Goal: Information Seeking & Learning: Learn about a topic

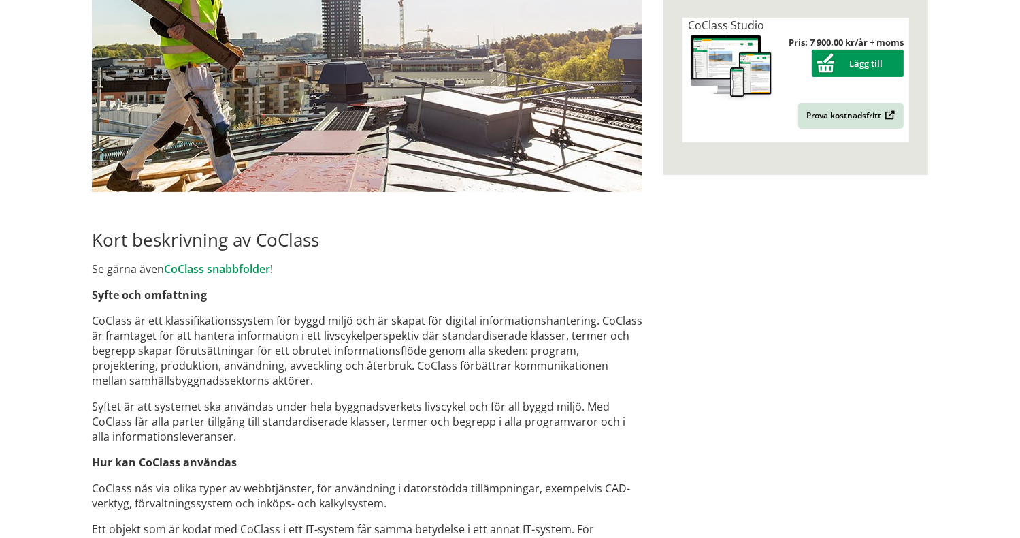
scroll to position [462, 0]
click at [212, 264] on link "CoClass snabbfolder" at bounding box center [217, 268] width 106 height 15
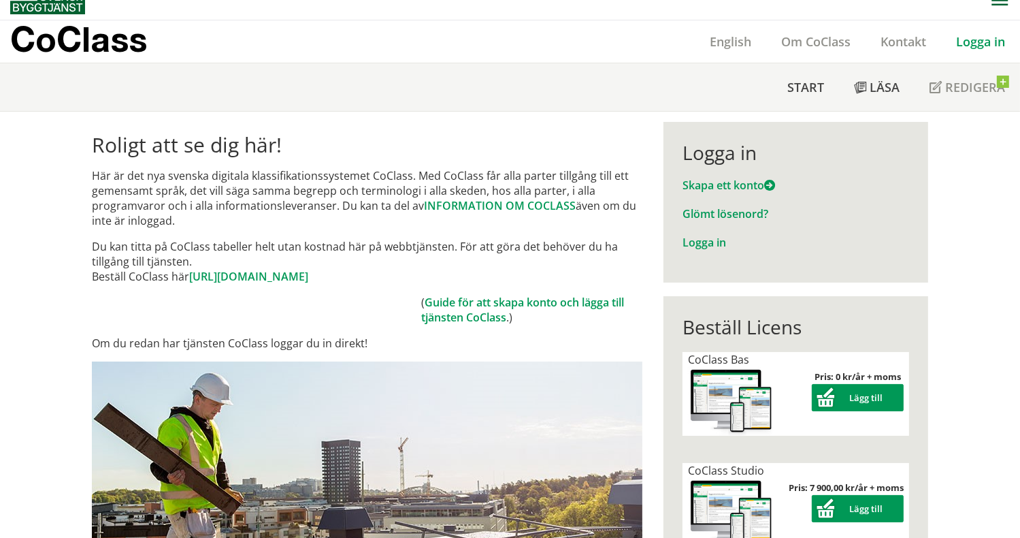
scroll to position [16, 0]
click at [731, 180] on link "Skapa ett konto" at bounding box center [729, 185] width 93 height 15
click at [697, 242] on link "Logga in" at bounding box center [705, 243] width 44 height 15
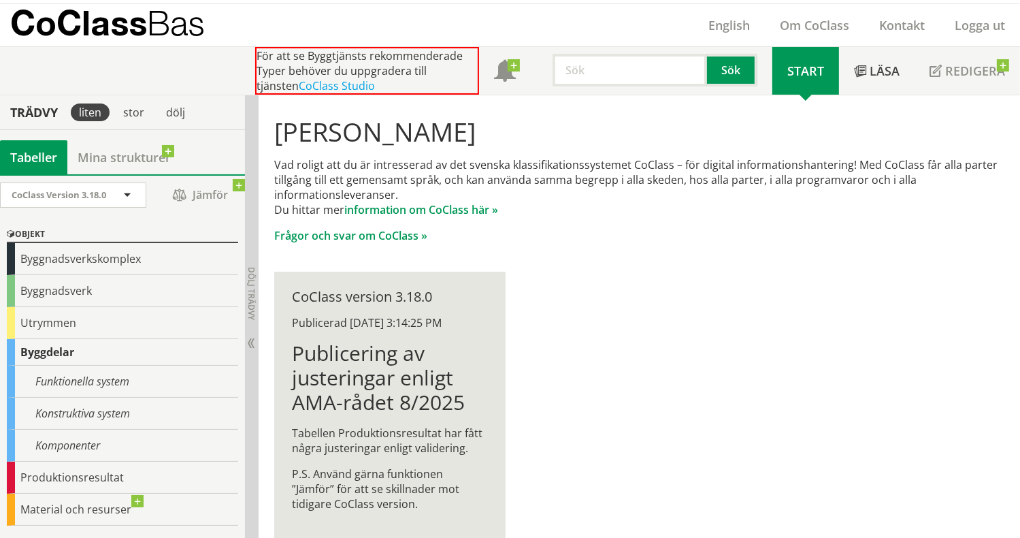
scroll to position [56, 0]
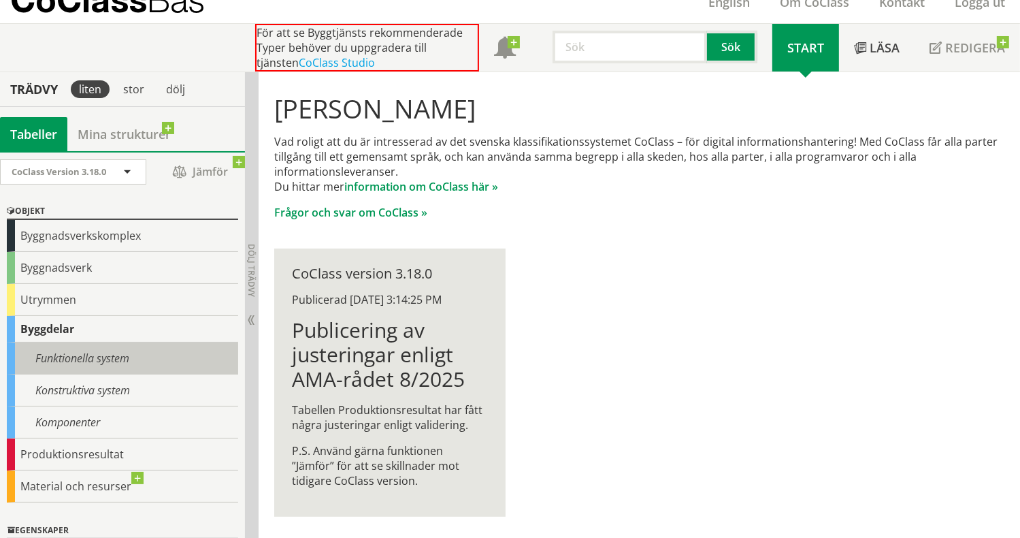
click at [86, 349] on div "Funktionella system" at bounding box center [122, 358] width 231 height 32
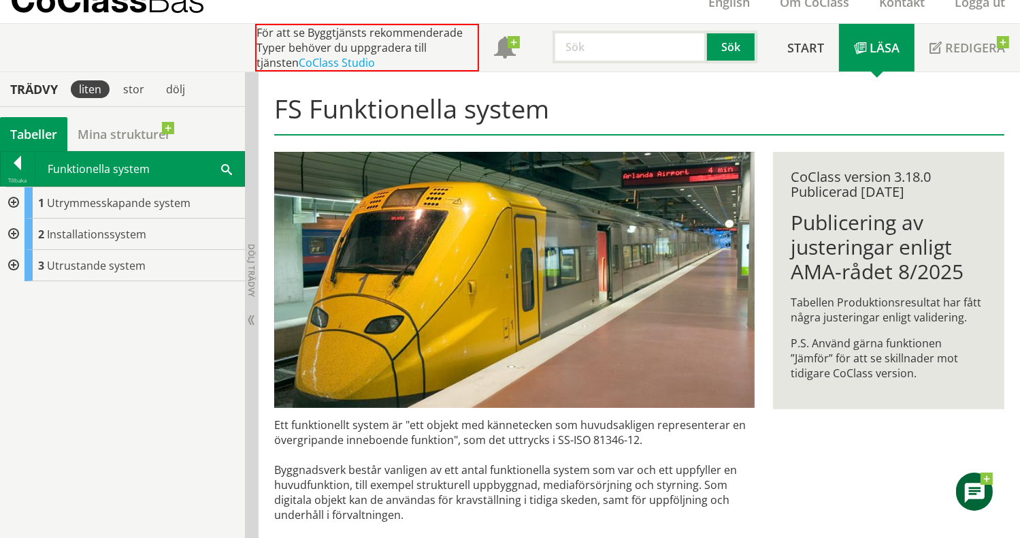
click at [14, 232] on div at bounding box center [12, 233] width 25 height 31
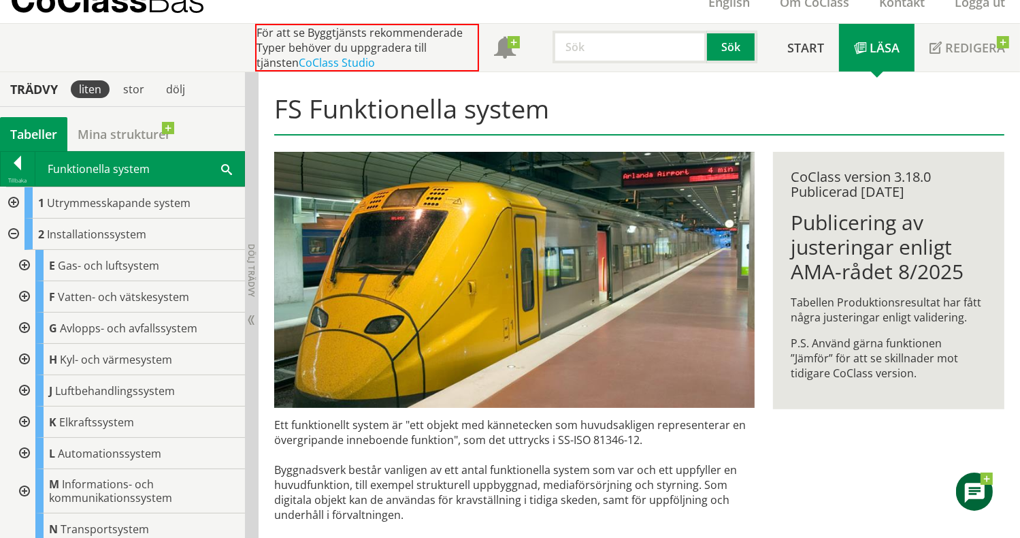
click at [19, 293] on div at bounding box center [23, 296] width 25 height 31
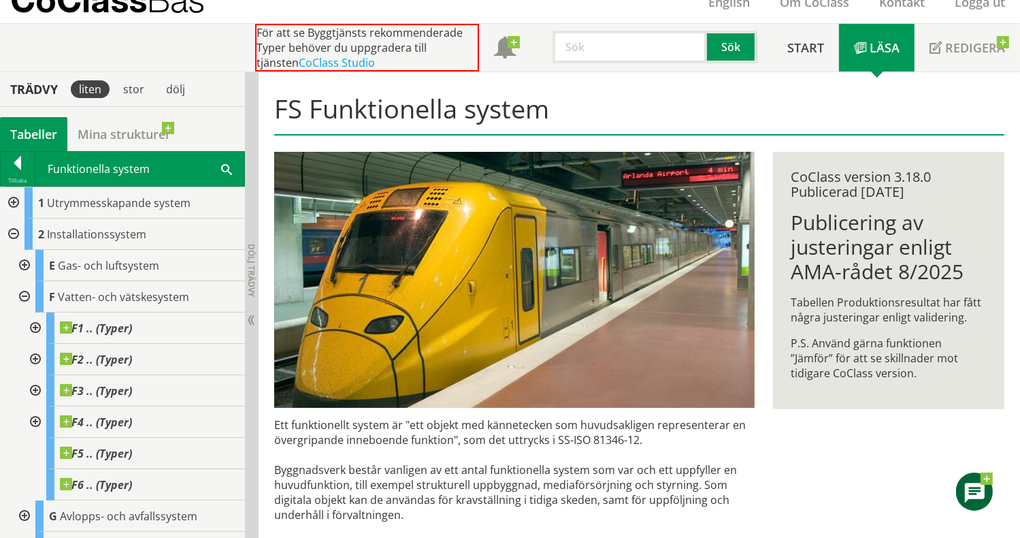
click at [19, 294] on div at bounding box center [23, 296] width 25 height 31
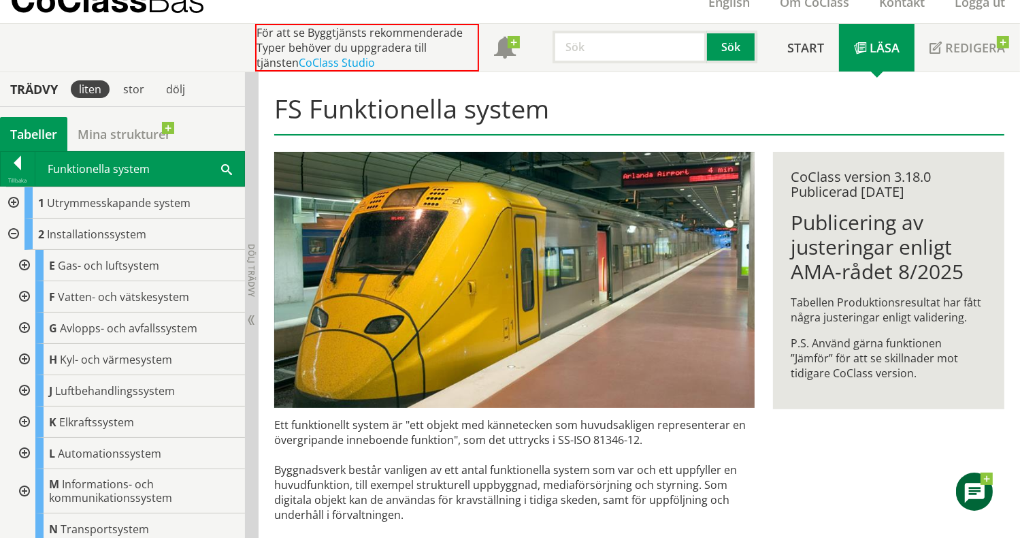
click at [24, 323] on div at bounding box center [23, 327] width 25 height 31
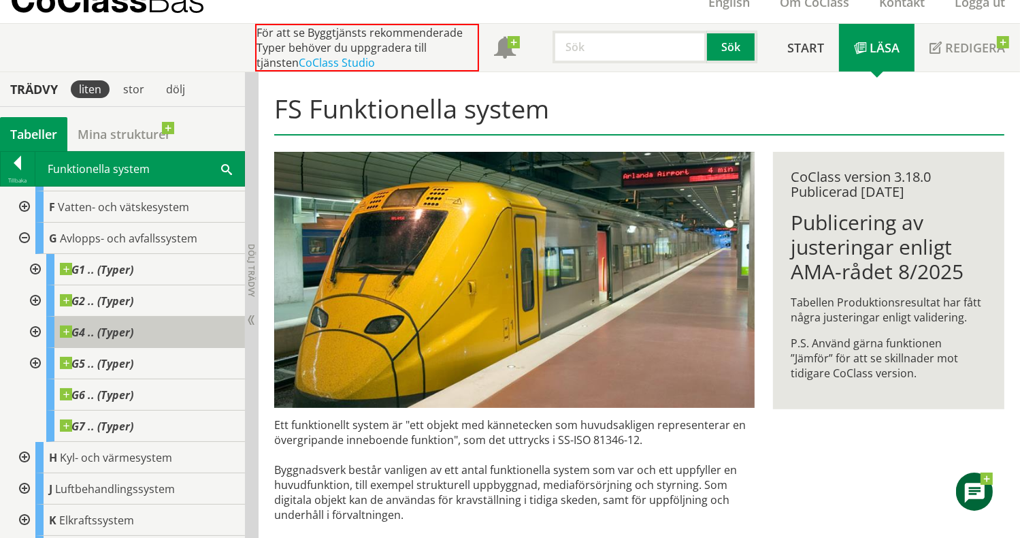
scroll to position [117, 0]
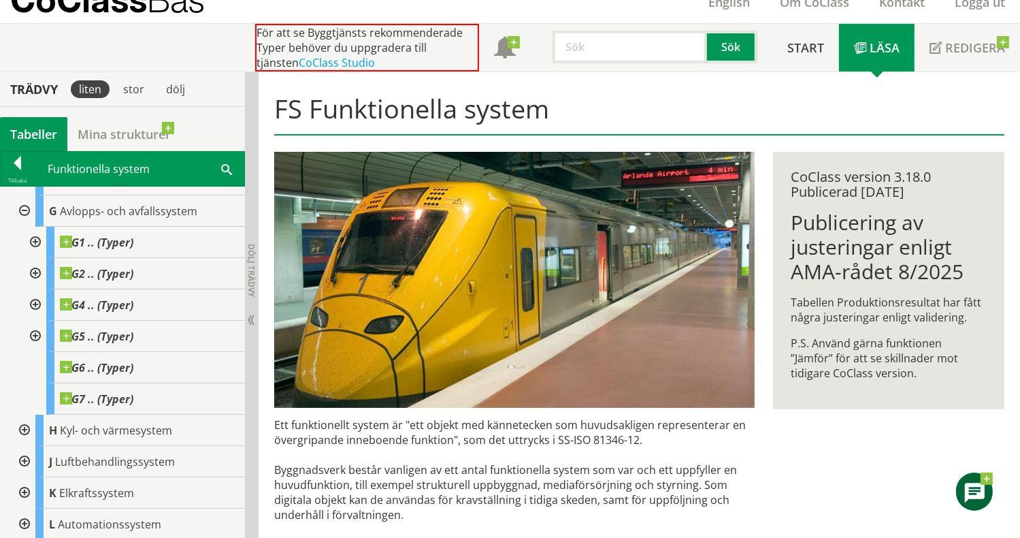
click at [35, 232] on div at bounding box center [34, 242] width 25 height 31
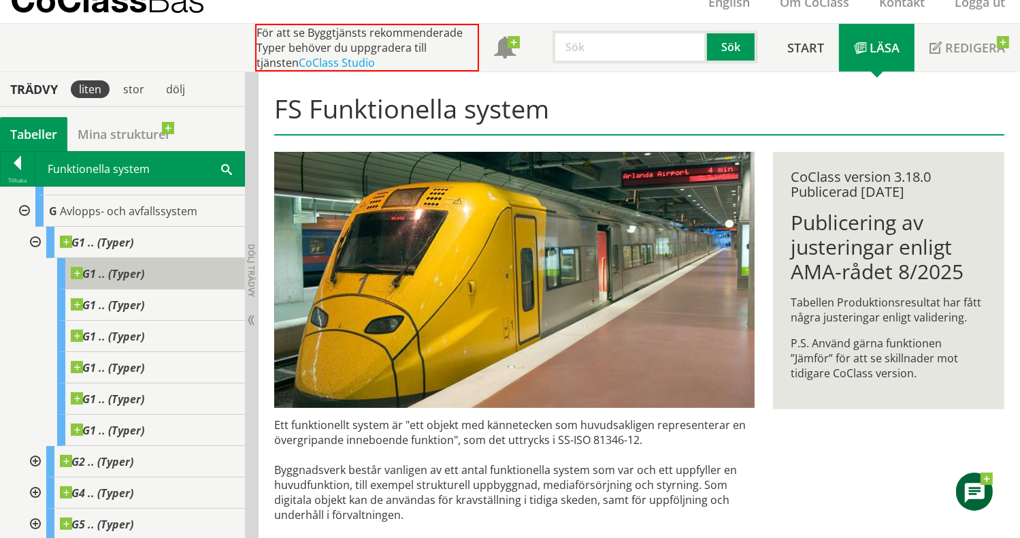
click at [144, 267] on span at bounding box center [144, 267] width 0 height 0
click at [101, 268] on span "G1 .. (Typer)" at bounding box center [108, 274] width 74 height 14
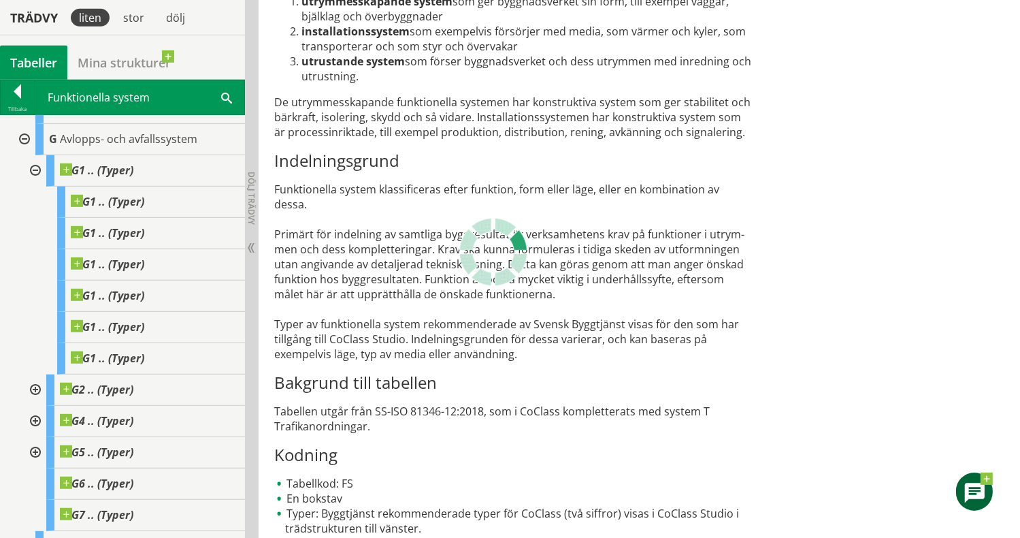
scroll to position [120, 0]
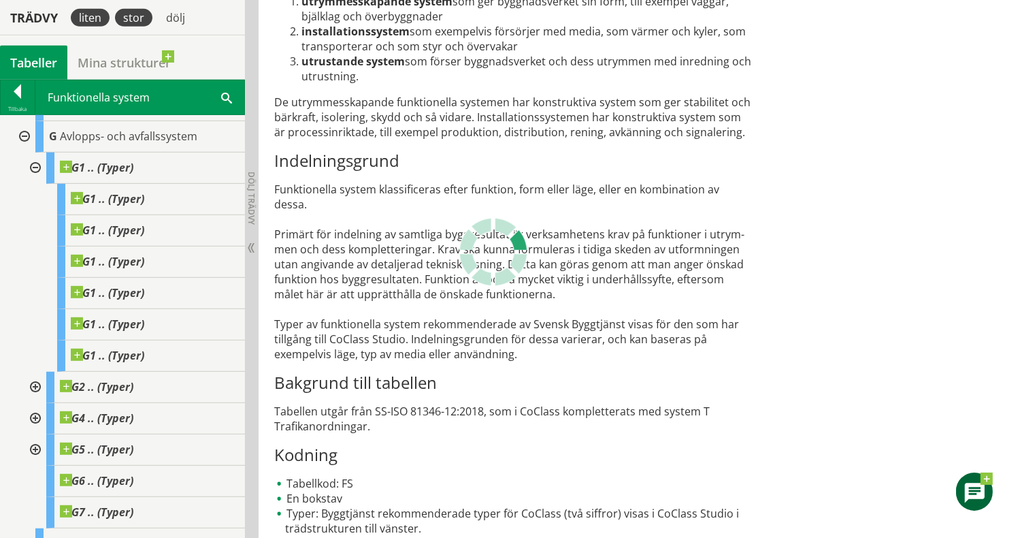
click at [140, 22] on div "stor" at bounding box center [133, 18] width 37 height 18
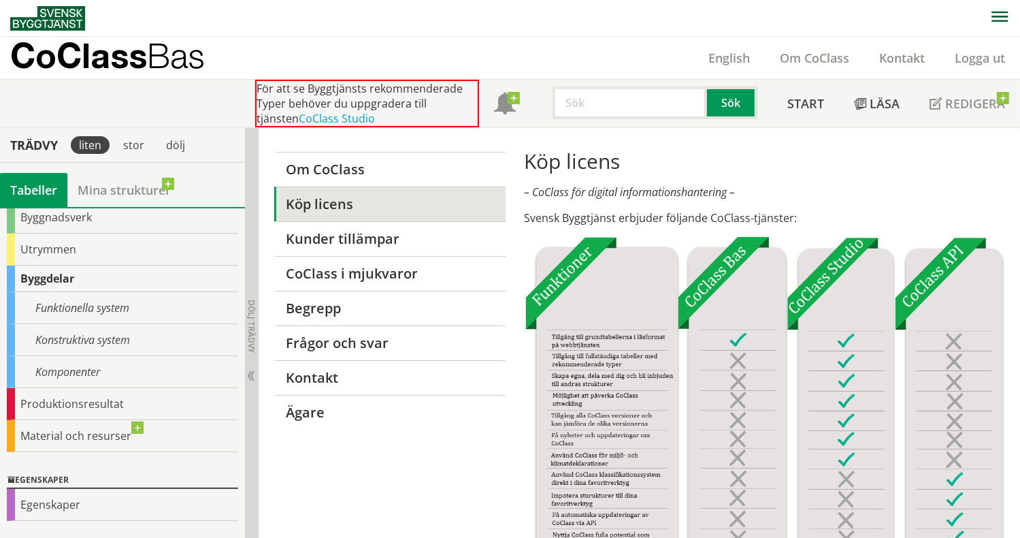
scroll to position [108, 0]
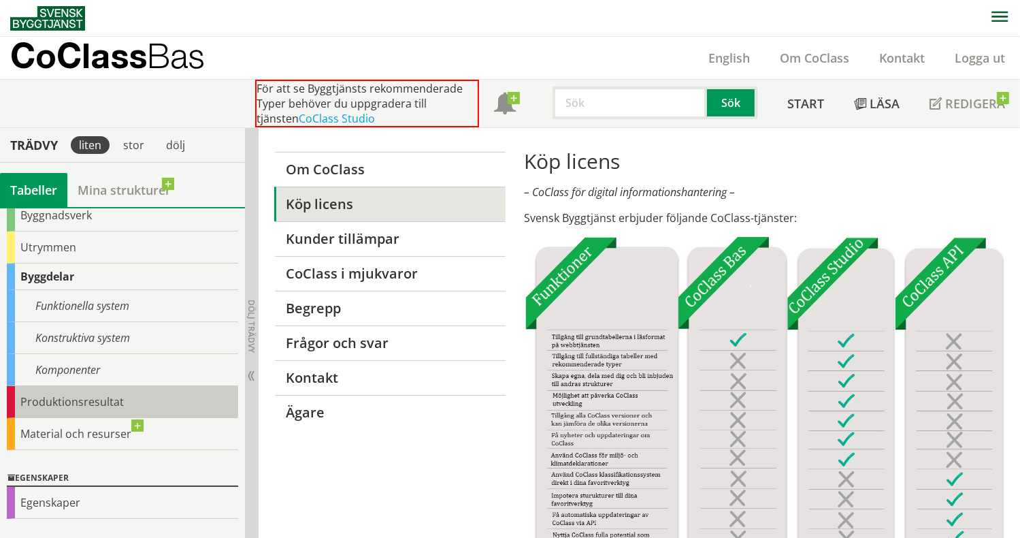
click at [60, 401] on div "Produktionsresultat" at bounding box center [122, 402] width 231 height 32
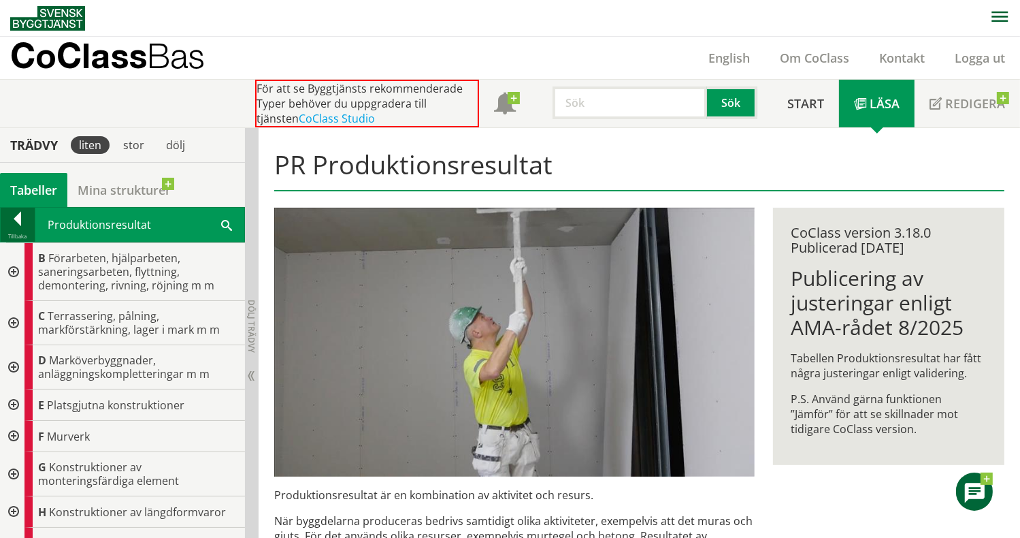
click at [21, 215] on div at bounding box center [18, 221] width 34 height 19
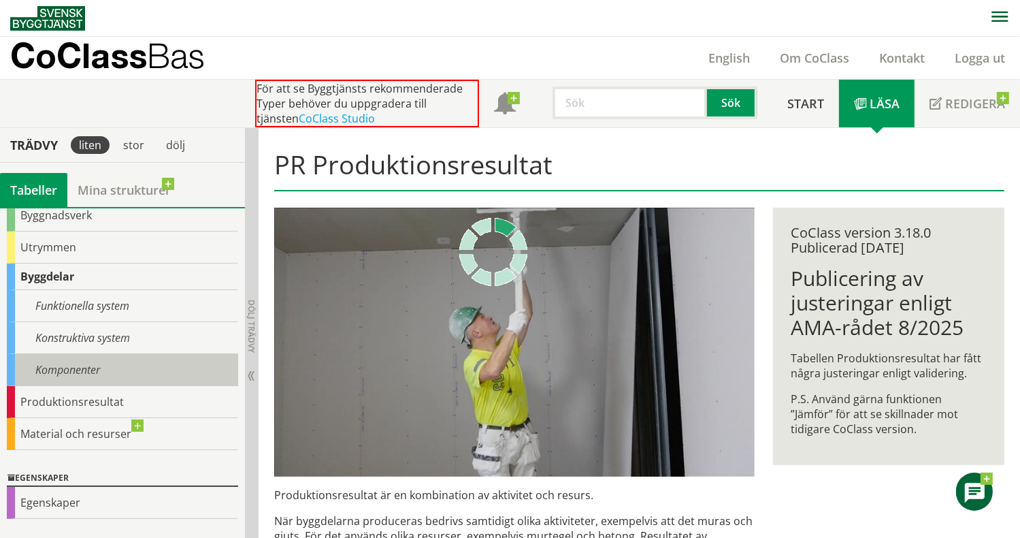
click at [82, 361] on div "Komponenter" at bounding box center [122, 370] width 231 height 32
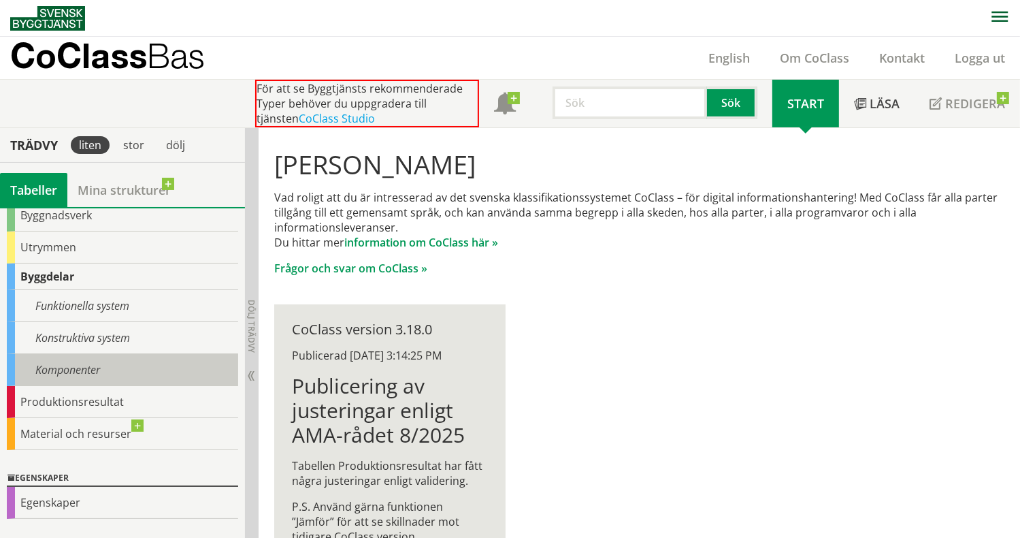
click at [80, 361] on div "Komponenter" at bounding box center [122, 370] width 231 height 32
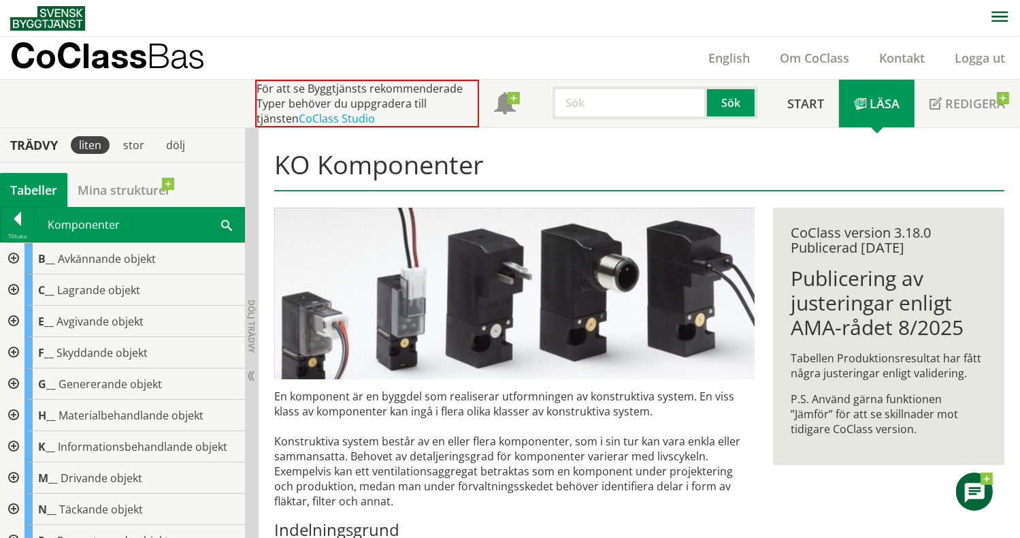
click at [10, 349] on div at bounding box center [12, 352] width 25 height 31
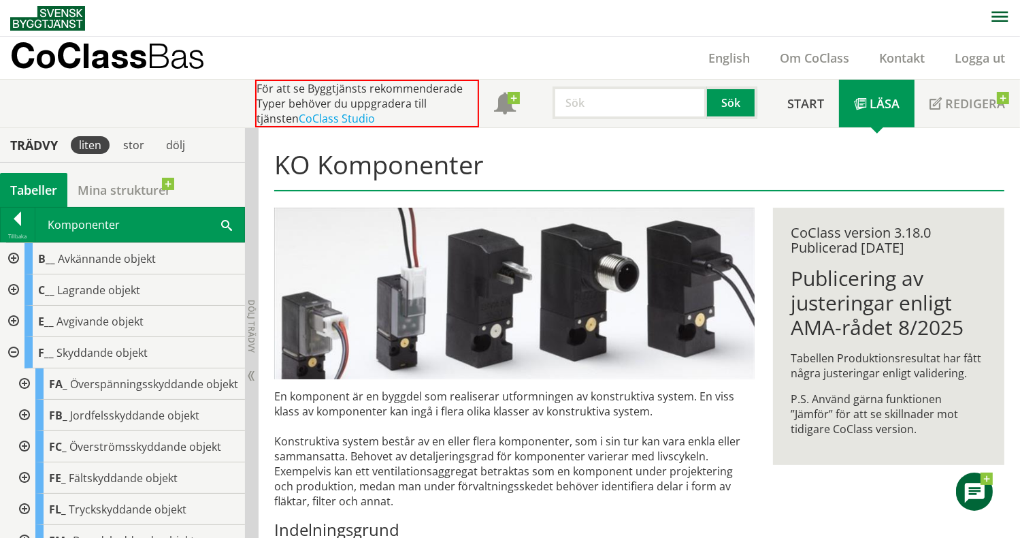
click at [10, 347] on div at bounding box center [12, 352] width 25 height 31
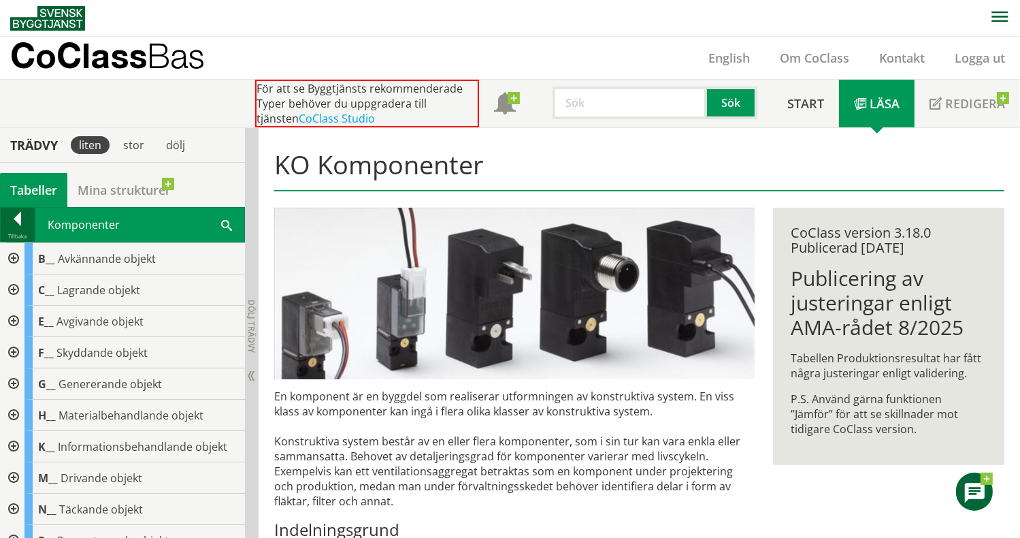
click at [14, 223] on div at bounding box center [18, 221] width 34 height 19
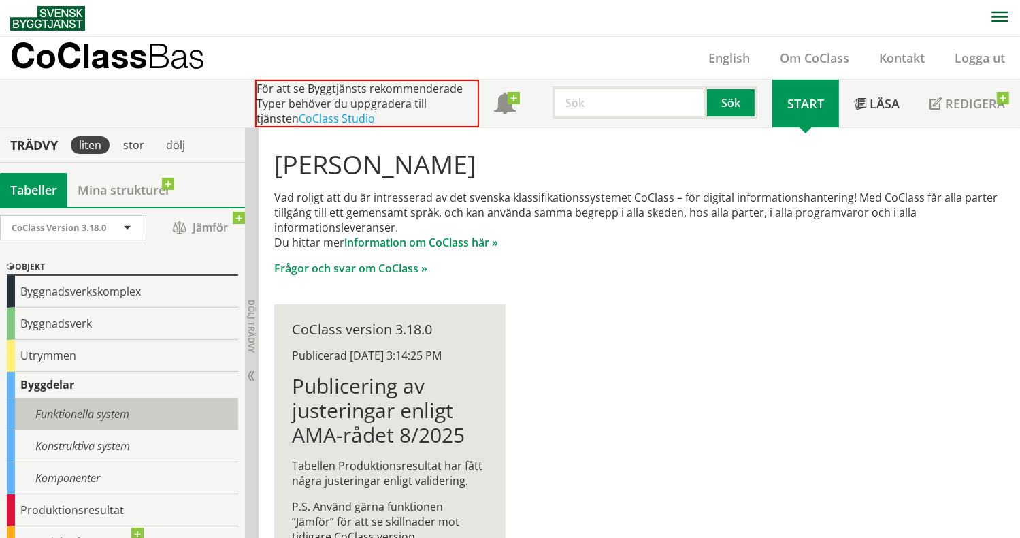
click at [79, 422] on div "Funktionella system" at bounding box center [122, 414] width 231 height 32
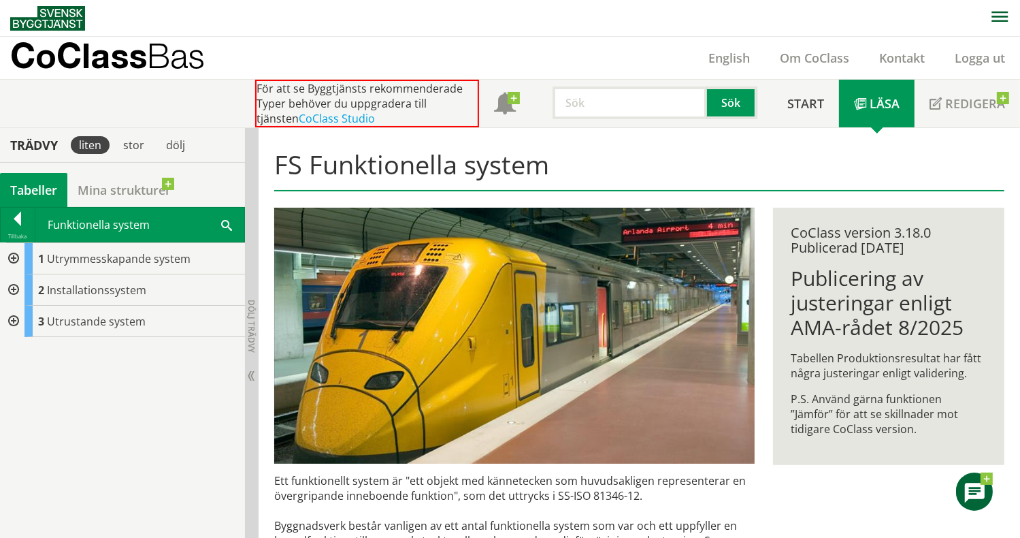
click at [12, 254] on div at bounding box center [12, 258] width 25 height 31
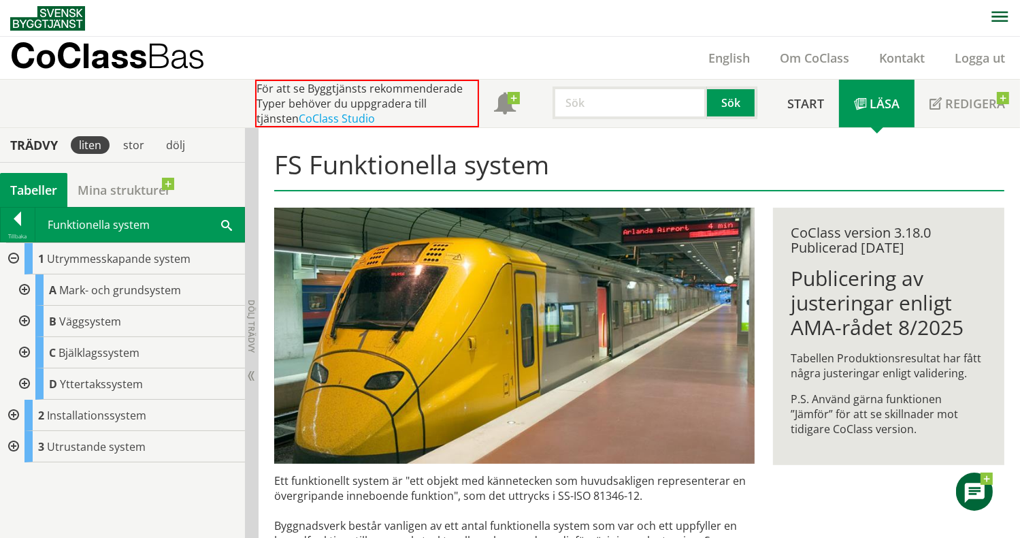
click at [22, 285] on div at bounding box center [23, 289] width 25 height 31
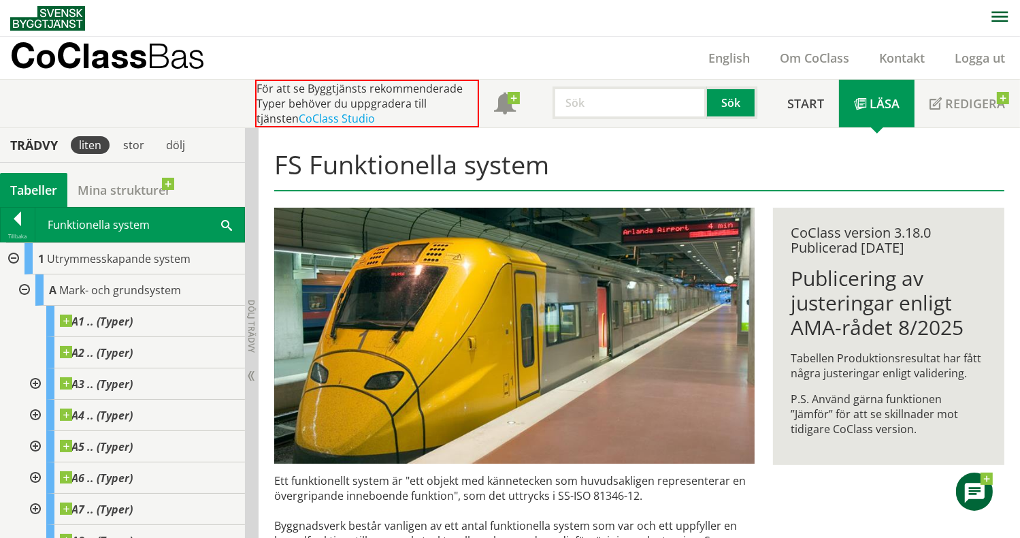
click at [35, 409] on div at bounding box center [34, 415] width 25 height 31
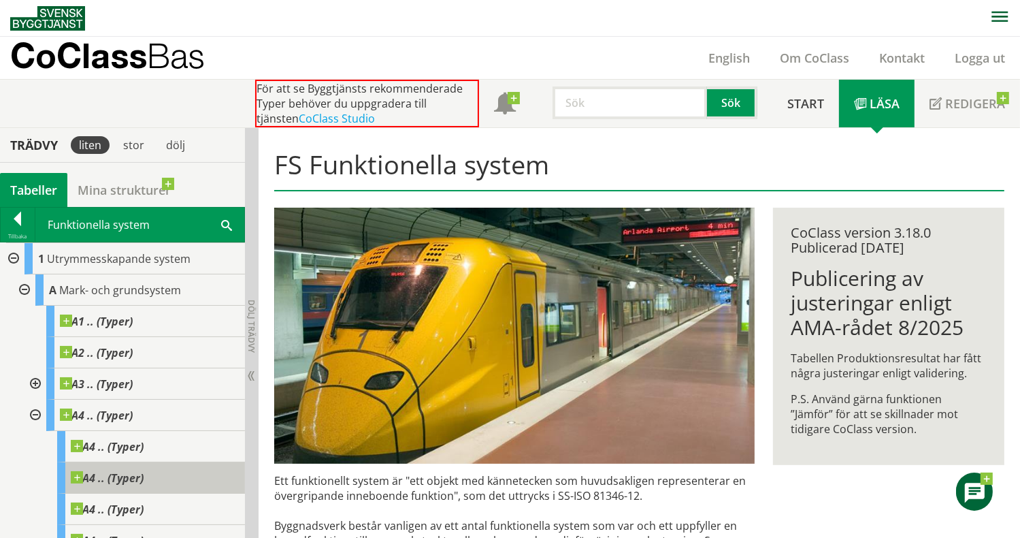
click at [82, 468] on div "A4 .. (Typer)" at bounding box center [151, 477] width 188 height 31
click at [16, 287] on div at bounding box center [23, 289] width 25 height 31
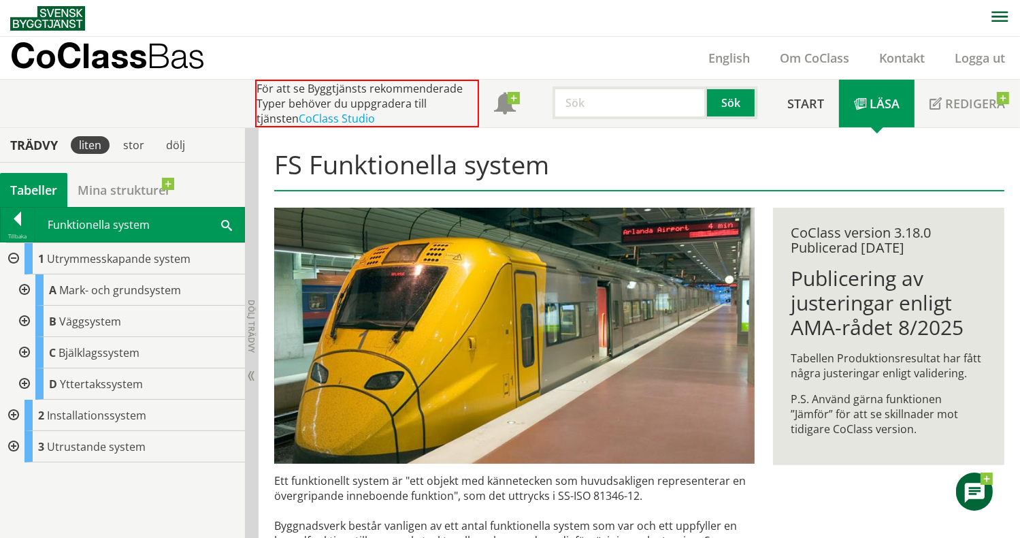
click at [14, 414] on div at bounding box center [12, 415] width 25 height 31
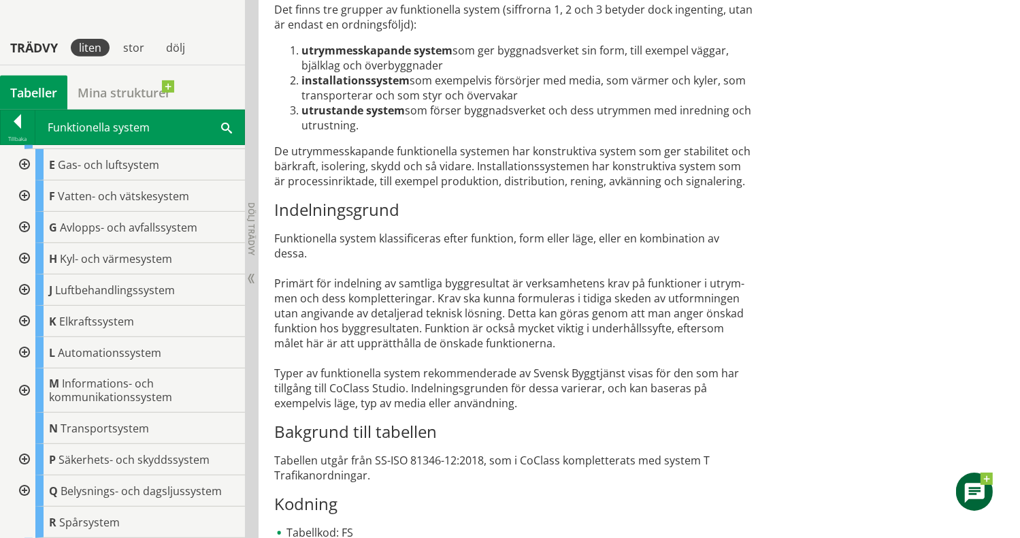
scroll to position [640, 0]
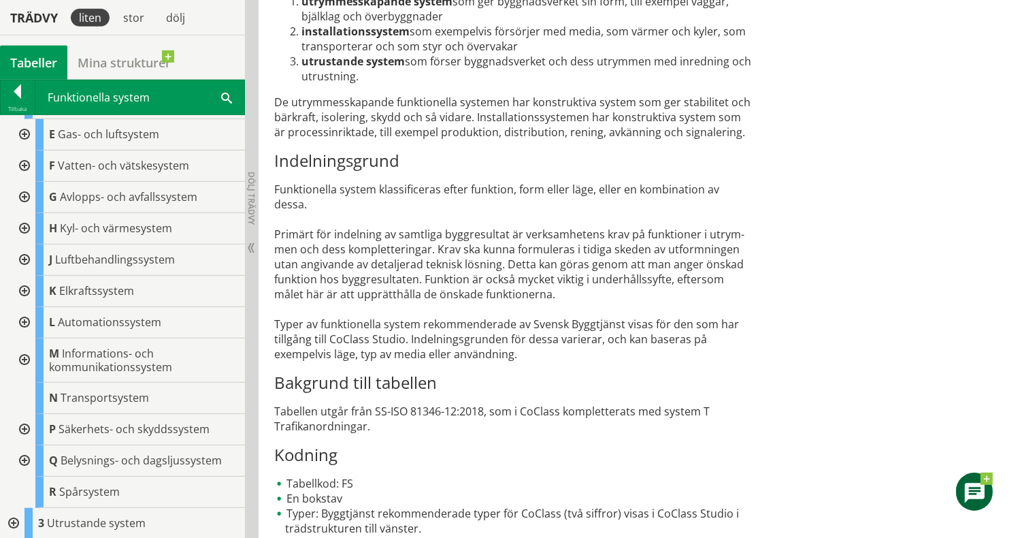
click at [23, 223] on div at bounding box center [23, 228] width 25 height 31
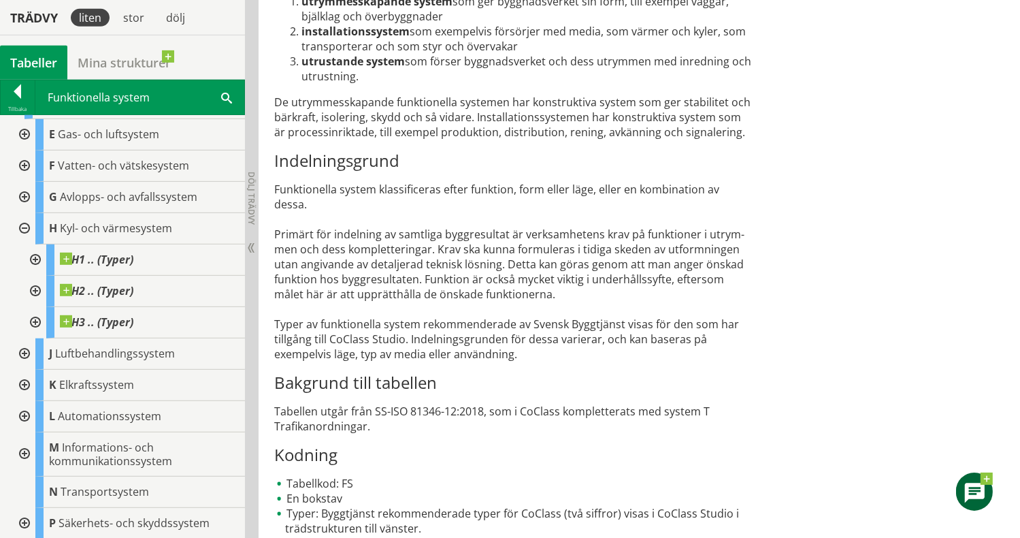
click at [22, 191] on div at bounding box center [23, 197] width 25 height 31
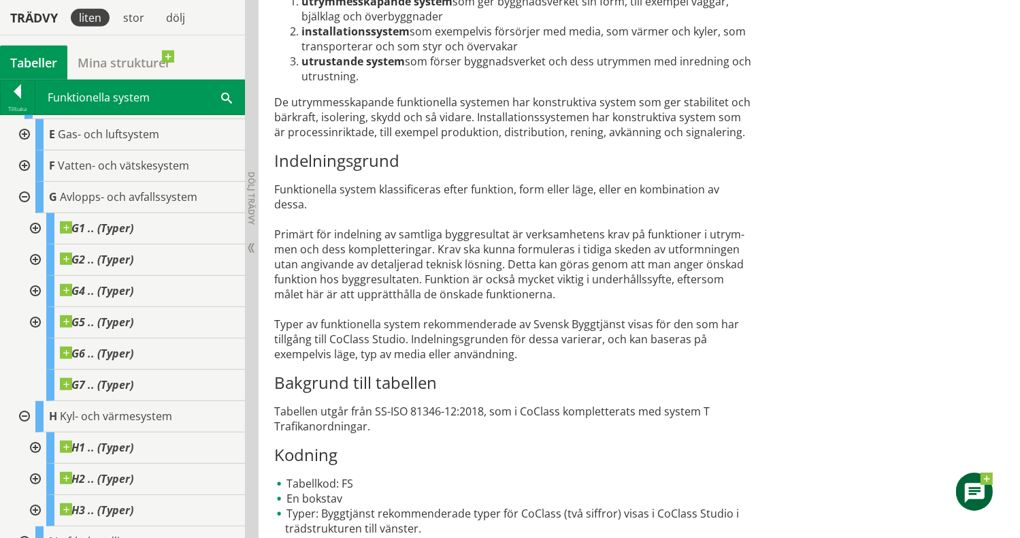
click at [31, 289] on div at bounding box center [34, 291] width 25 height 31
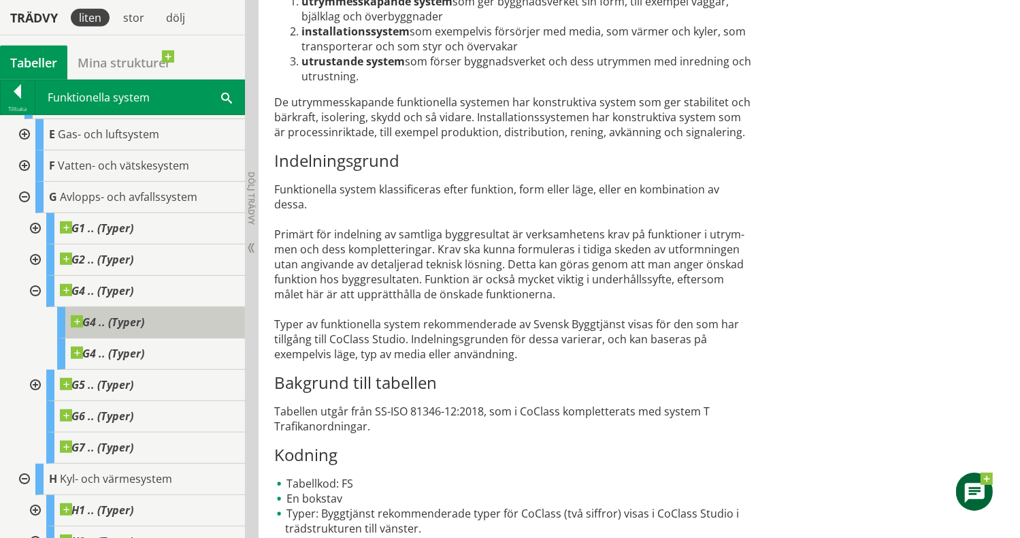
click at [144, 315] on span at bounding box center [144, 315] width 0 height 0
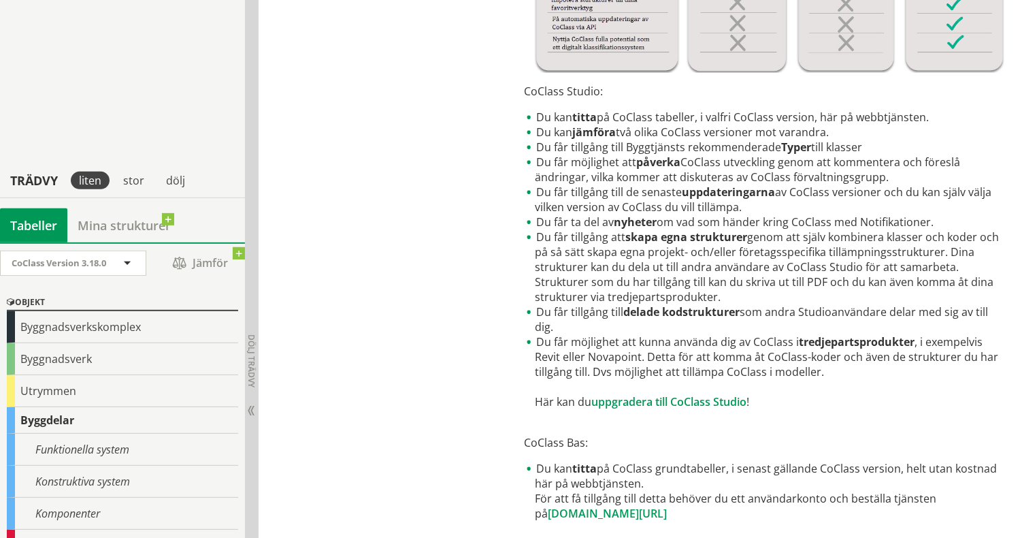
scroll to position [775, 0]
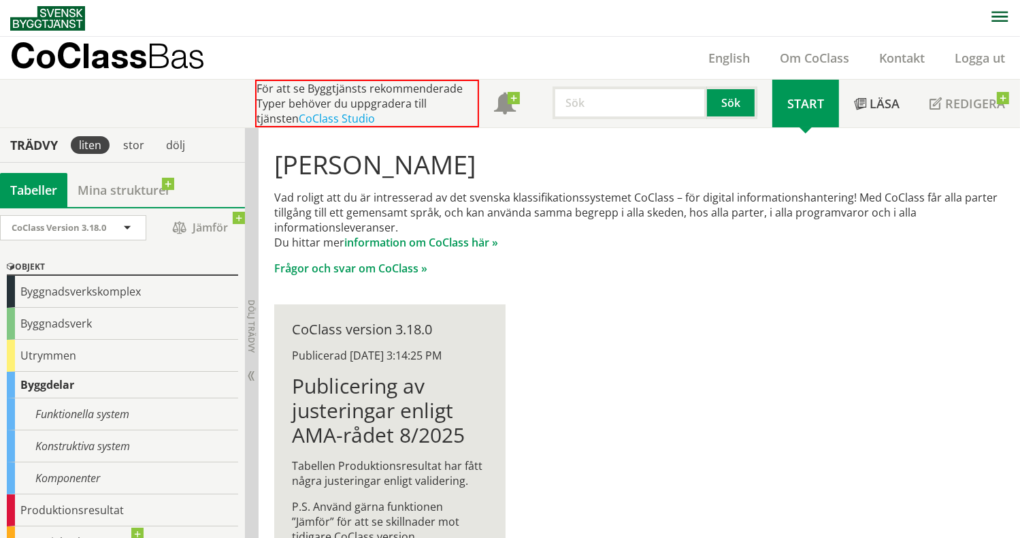
click at [527, 237] on p "Vad roligt att du är intresserad av det svenska klassifikationssystemet CoClass…" at bounding box center [639, 220] width 730 height 60
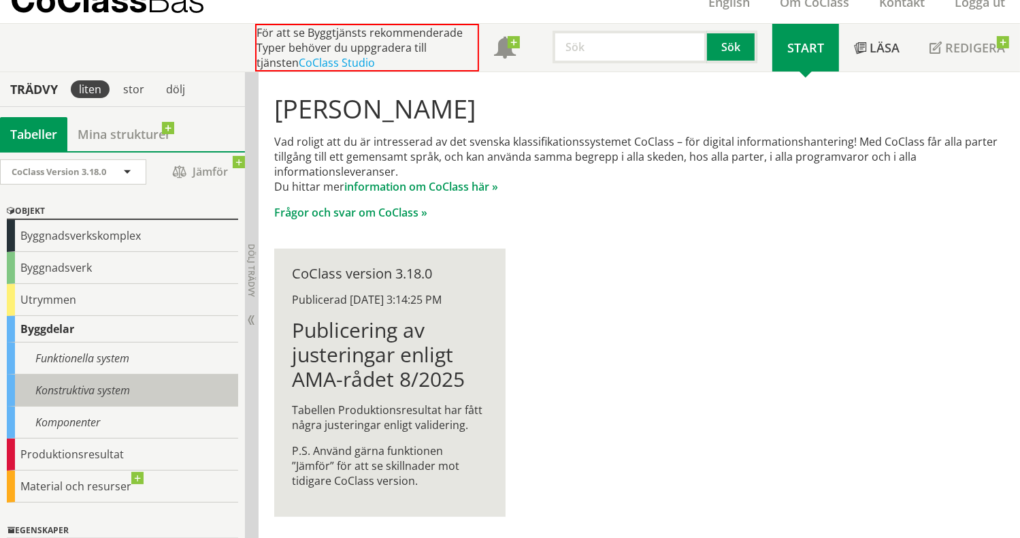
click at [76, 383] on div "Konstruktiva system" at bounding box center [122, 390] width 231 height 32
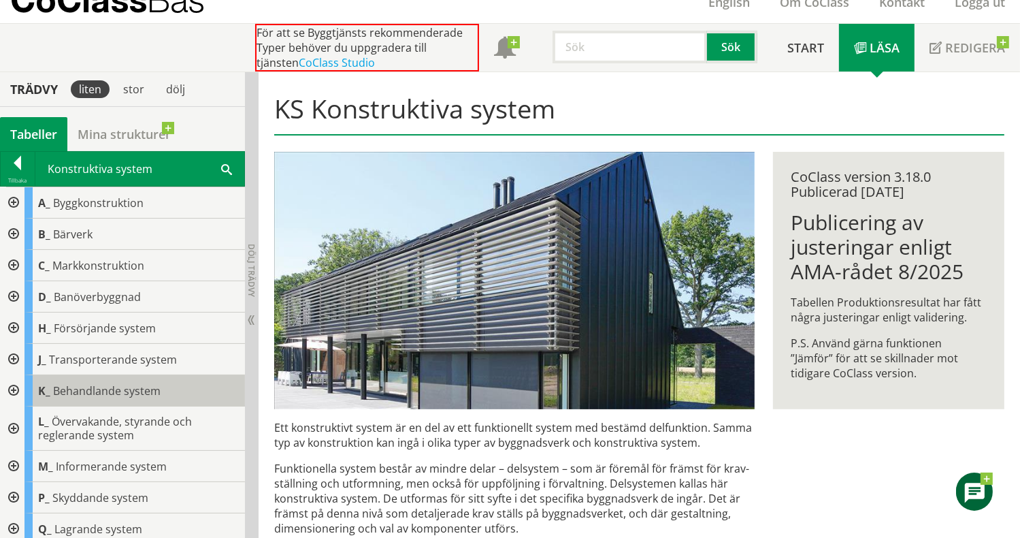
click at [92, 389] on span "Behandlande system" at bounding box center [107, 390] width 108 height 15
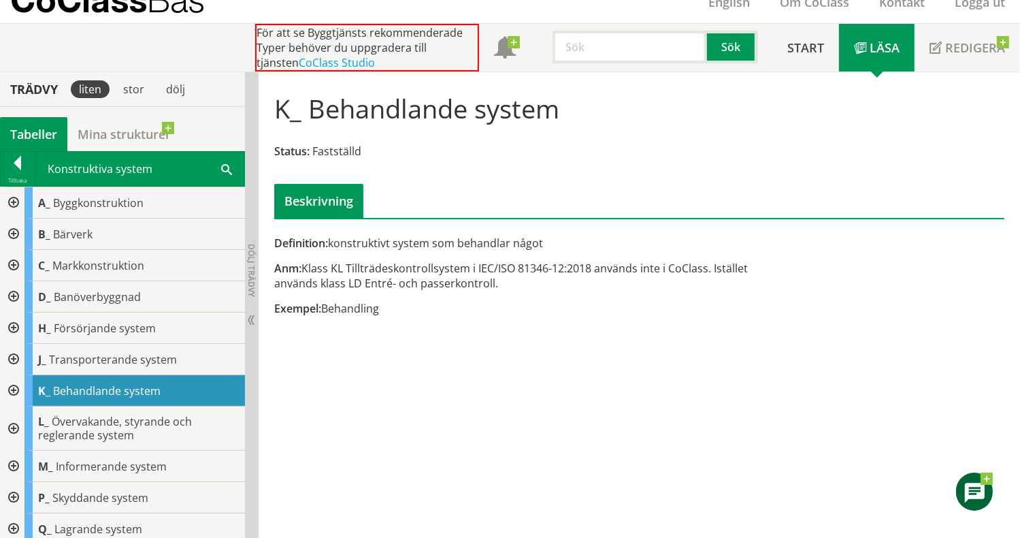
click at [5, 384] on div at bounding box center [12, 390] width 25 height 31
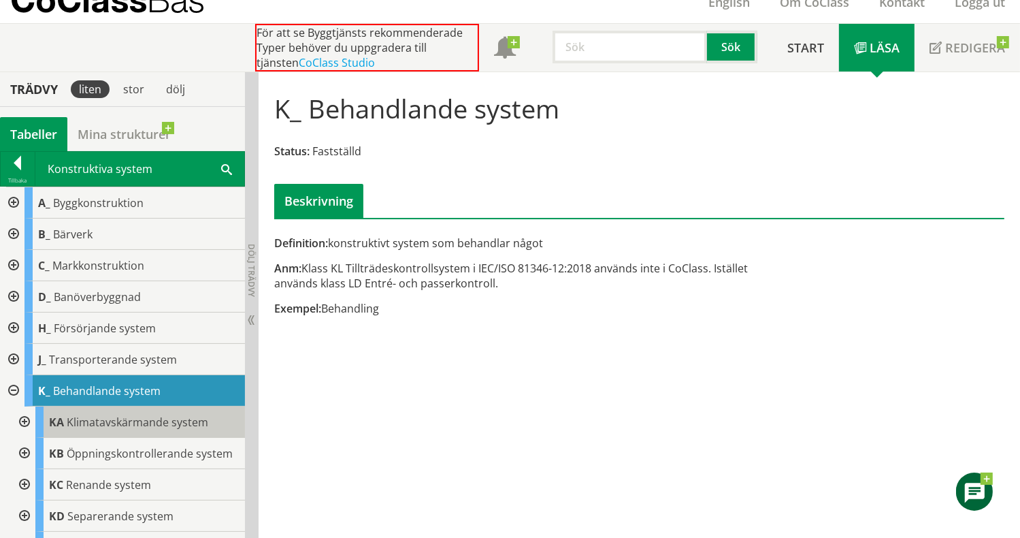
click at [82, 419] on span "Klimatavskärmande system" at bounding box center [138, 422] width 142 height 15
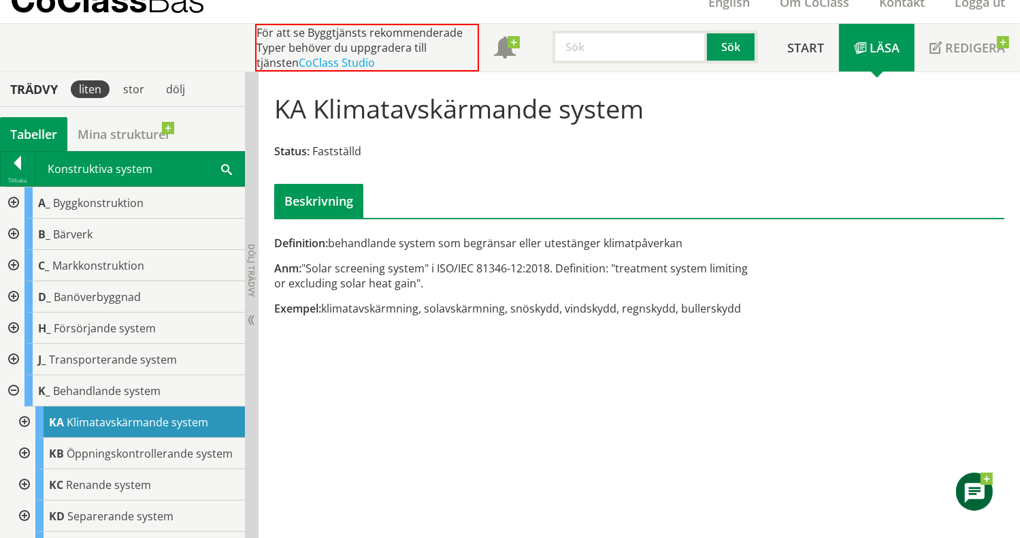
click at [25, 420] on div at bounding box center [23, 421] width 25 height 31
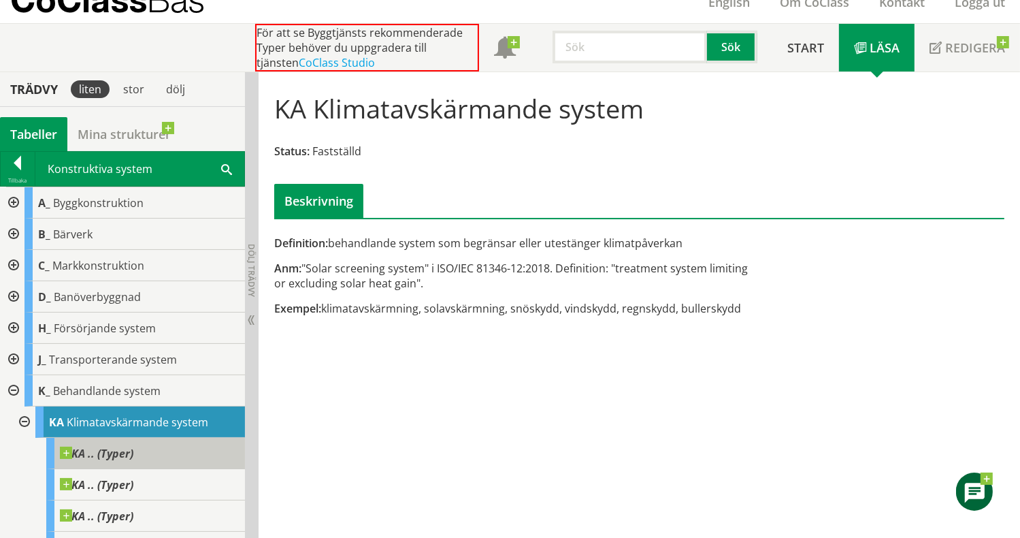
click at [82, 449] on span "KA .. (Typer)" at bounding box center [97, 454] width 74 height 14
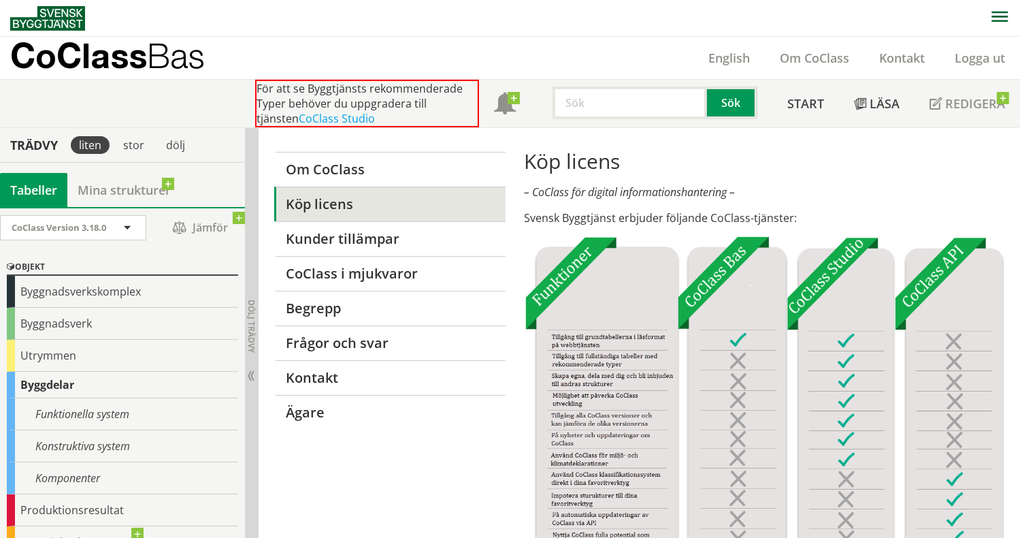
click at [523, 37] on div "CoClass Bas English Om CoClass Kontakt Logga ut" at bounding box center [515, 58] width 1010 height 42
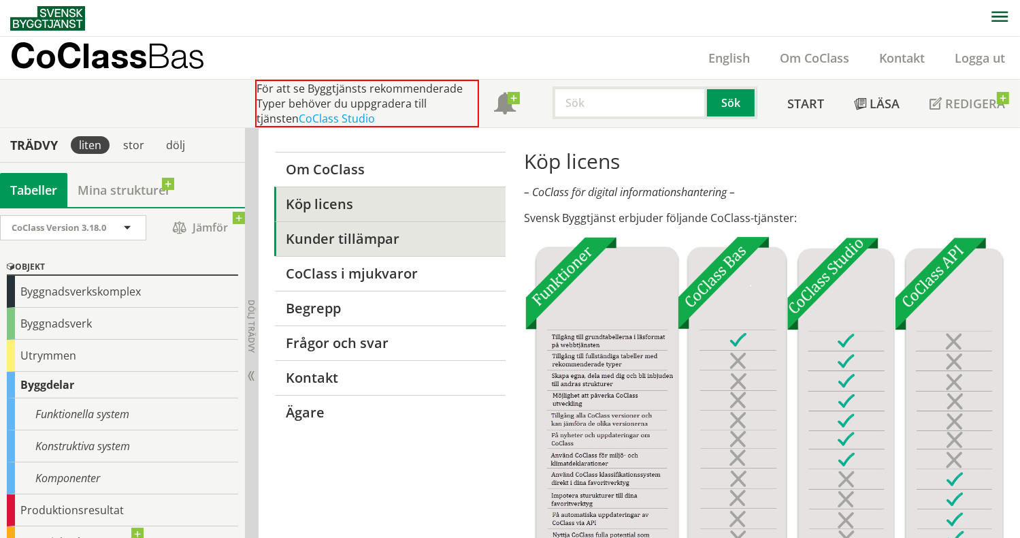
click at [359, 244] on link "Kunder tillämpar" at bounding box center [389, 238] width 231 height 35
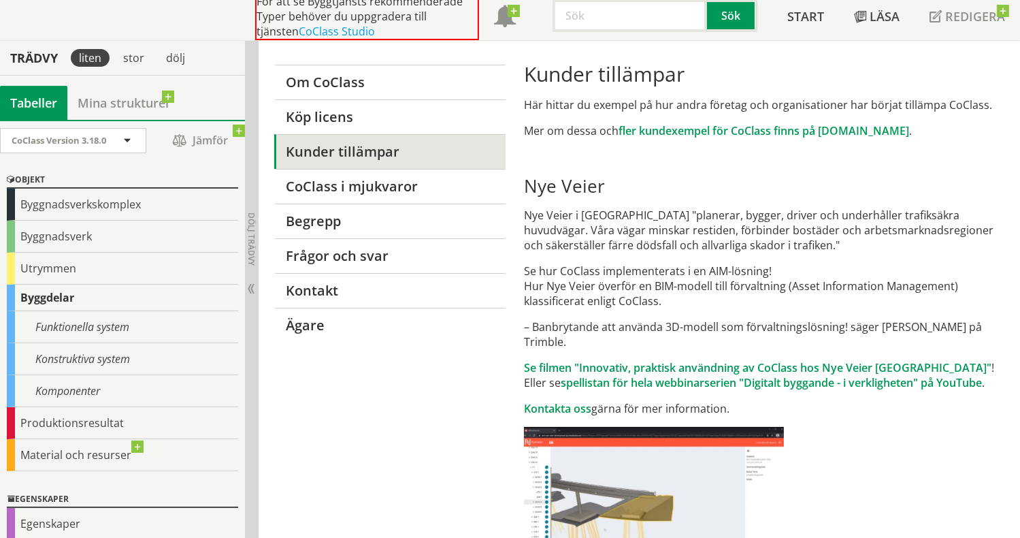
scroll to position [86, 0]
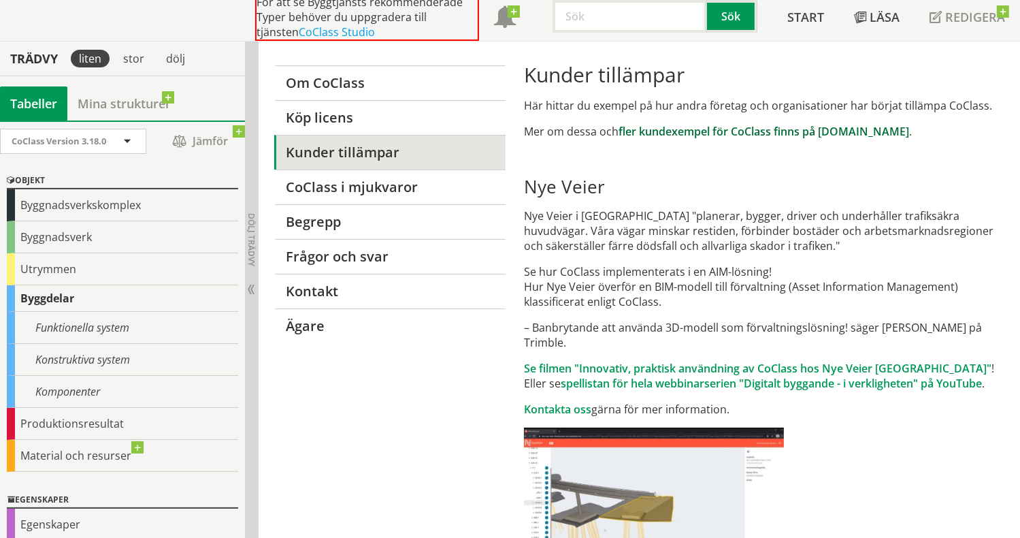
click at [700, 131] on link "fler kundexempel för CoClass finns på [DOMAIN_NAME]" at bounding box center [764, 131] width 291 height 15
